Goal: Task Accomplishment & Management: Manage account settings

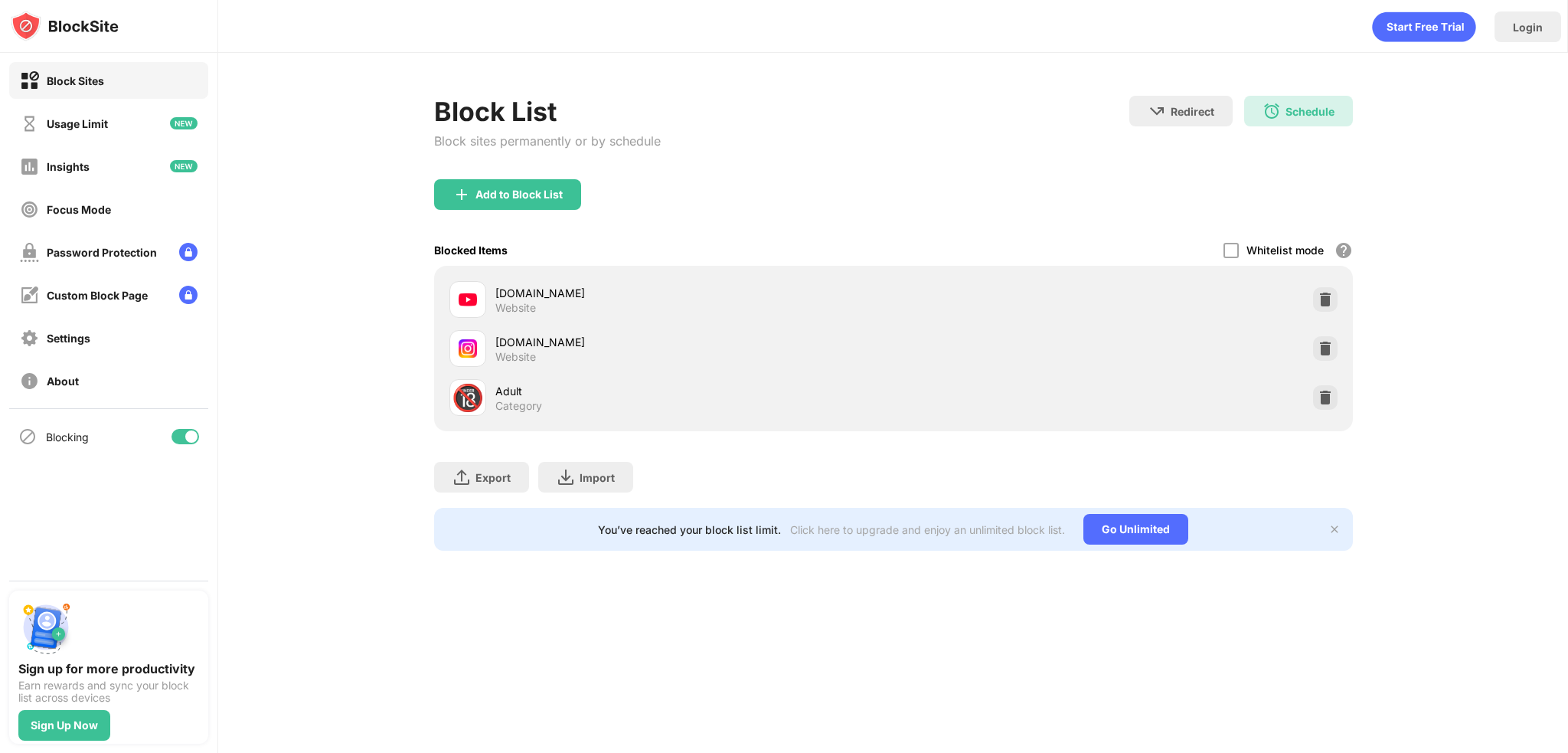
click at [180, 441] on div at bounding box center [186, 436] width 28 height 16
click at [177, 440] on div at bounding box center [180, 436] width 12 height 12
drag, startPoint x: 187, startPoint y: 438, endPoint x: 206, endPoint y: 431, distance: 20.2
click at [187, 438] on div at bounding box center [192, 436] width 12 height 12
click at [174, 434] on div at bounding box center [180, 436] width 12 height 12
